Goal: Information Seeking & Learning: Get advice/opinions

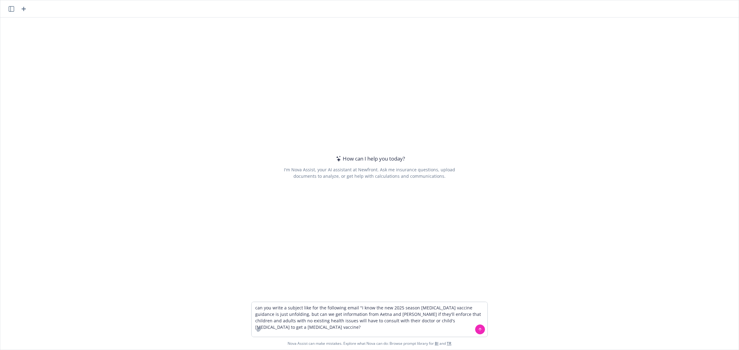
type textarea "can you write a subject like for the following email "I know the new 2025 seaso…"
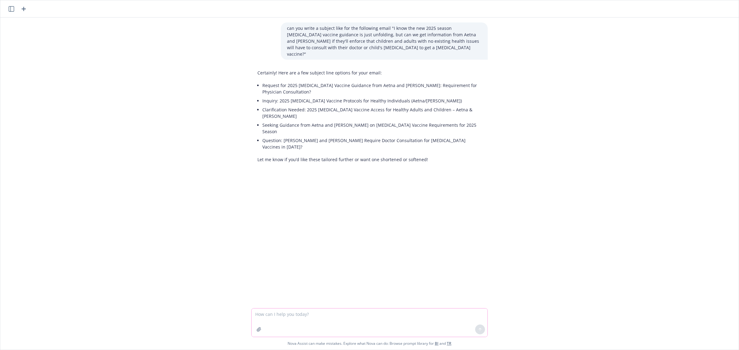
click at [323, 318] on textarea at bounding box center [369, 323] width 236 height 28
paste textarea "I know the new 2025 season [MEDICAL_DATA] vaccine guidance is just unfolding, b…"
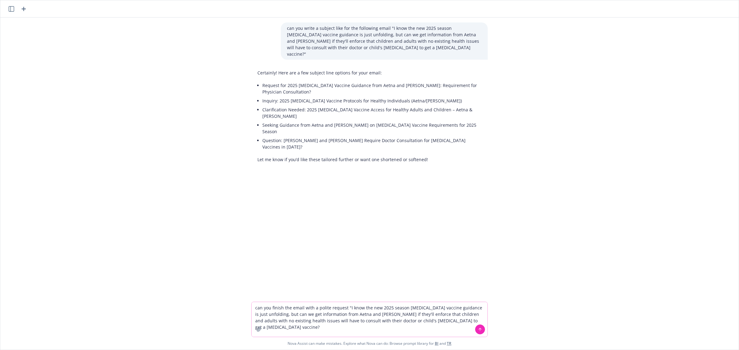
type textarea "can you finish the email with a polite request "I know the new 2025 season [MED…"
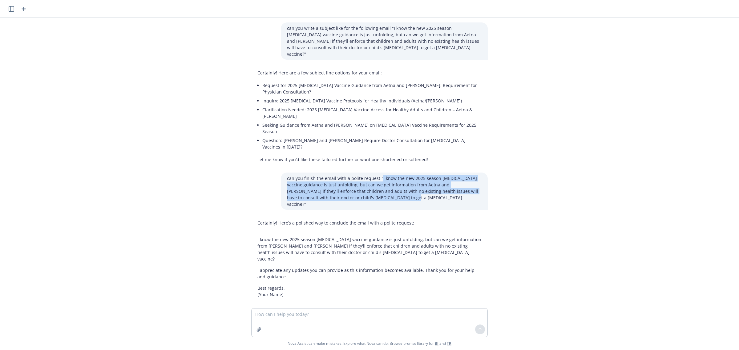
drag, startPoint x: 376, startPoint y: 145, endPoint x: 370, endPoint y: 167, distance: 22.7
click at [370, 175] on p "can you finish the email with a polite request "I know the new 2025 season [MED…" at bounding box center [384, 191] width 195 height 32
copy p "I know the new 2025 season [MEDICAL_DATA] vaccine guidance is just unfolding, b…"
